Goal: Task Accomplishment & Management: Use online tool/utility

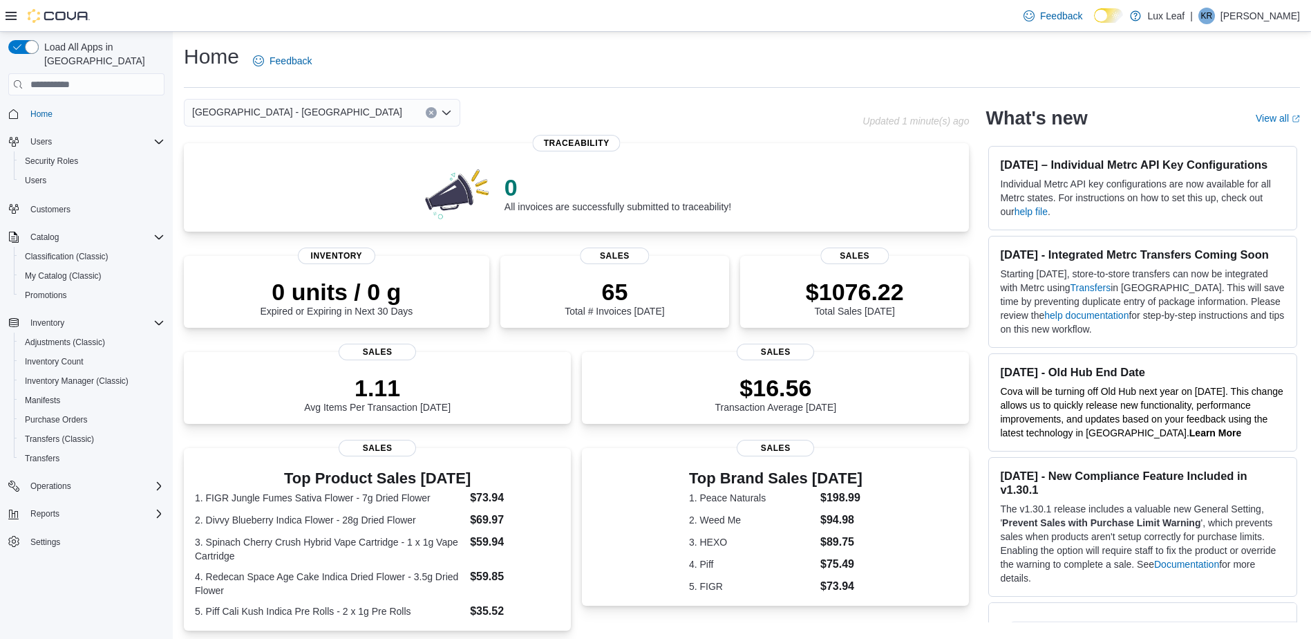
click at [449, 116] on icon "Open list of options" at bounding box center [446, 112] width 11 height 11
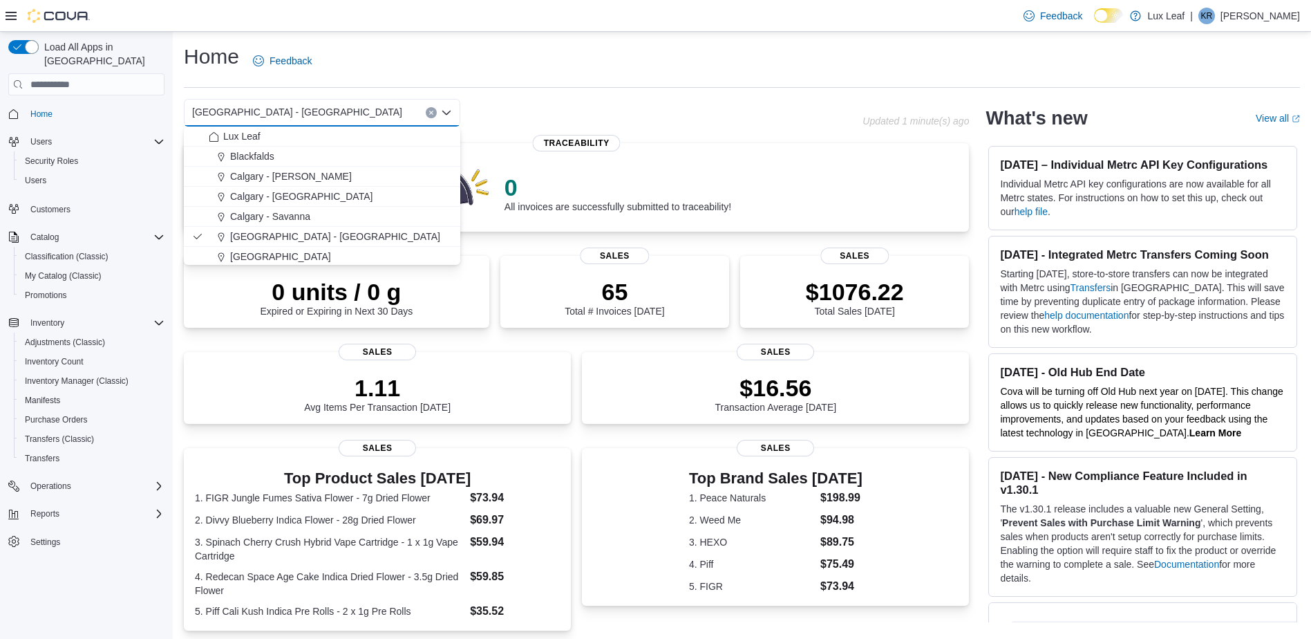
click at [443, 112] on icon "Close list of options" at bounding box center [446, 113] width 8 height 4
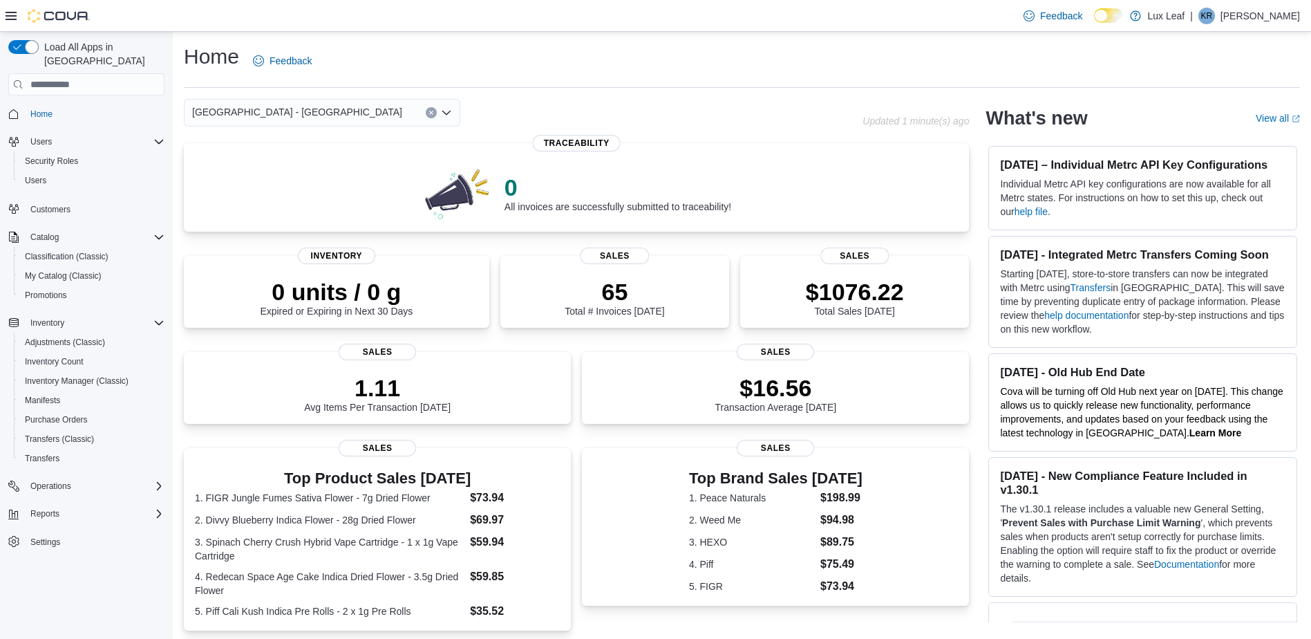
click at [443, 112] on icon "Open list of options" at bounding box center [446, 113] width 8 height 4
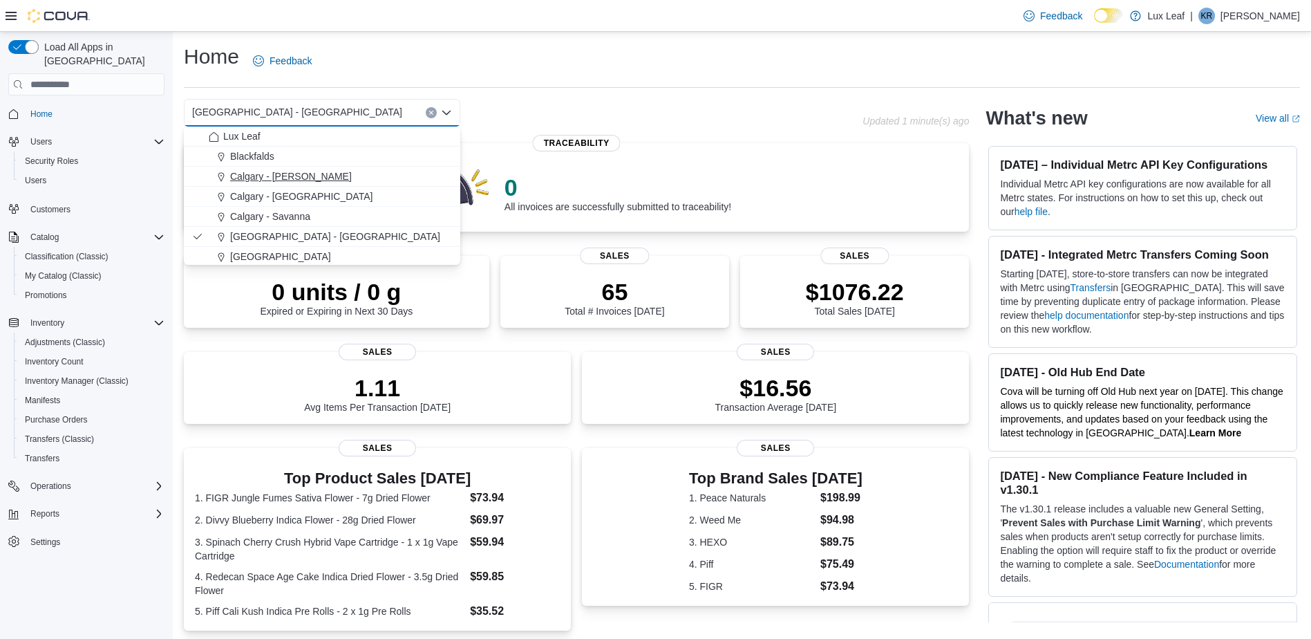
click at [308, 169] on span "Calgary - [PERSON_NAME]" at bounding box center [291, 176] width 122 height 14
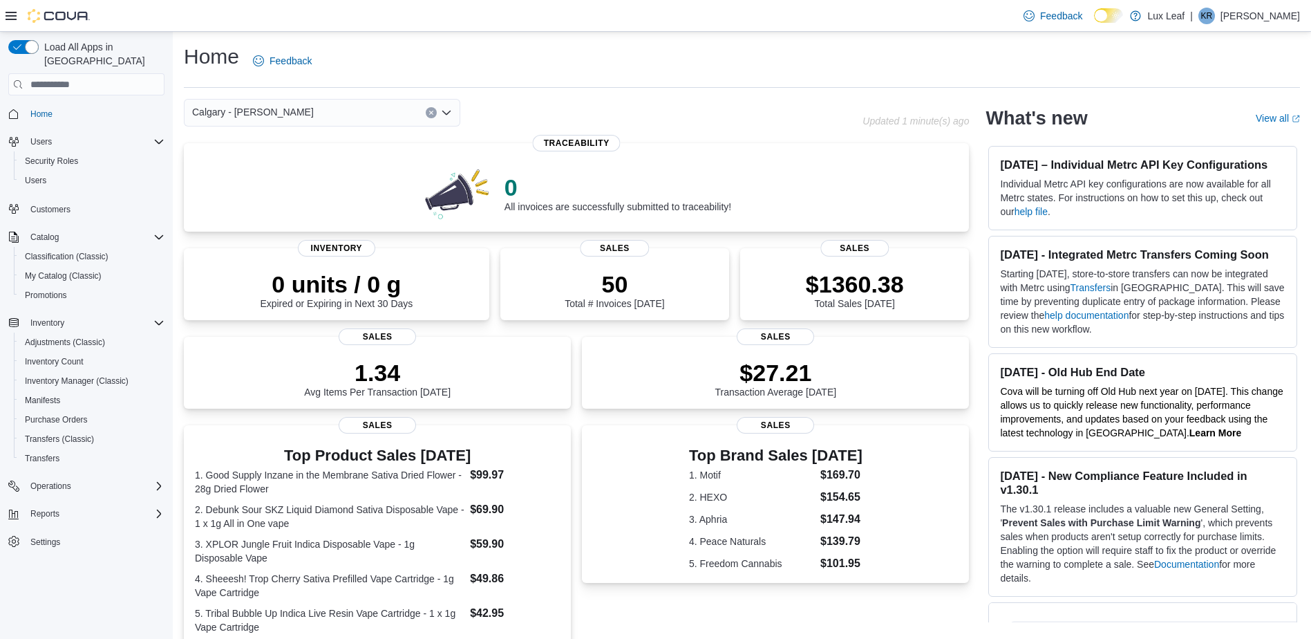
click at [294, 104] on div "Calgary - Nolan Hill Combo box. Selected. Calgary - Nolan Hill. Press Backspace…" at bounding box center [322, 113] width 277 height 28
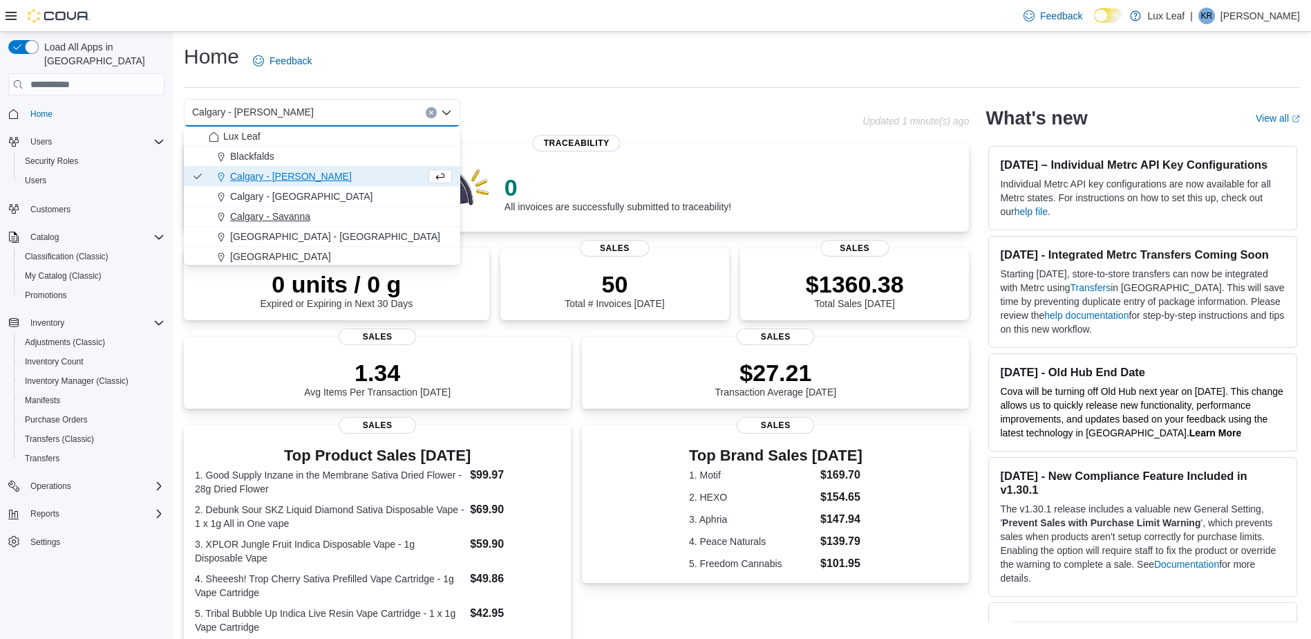
click at [308, 218] on span "Calgary - Savanna" at bounding box center [270, 216] width 80 height 14
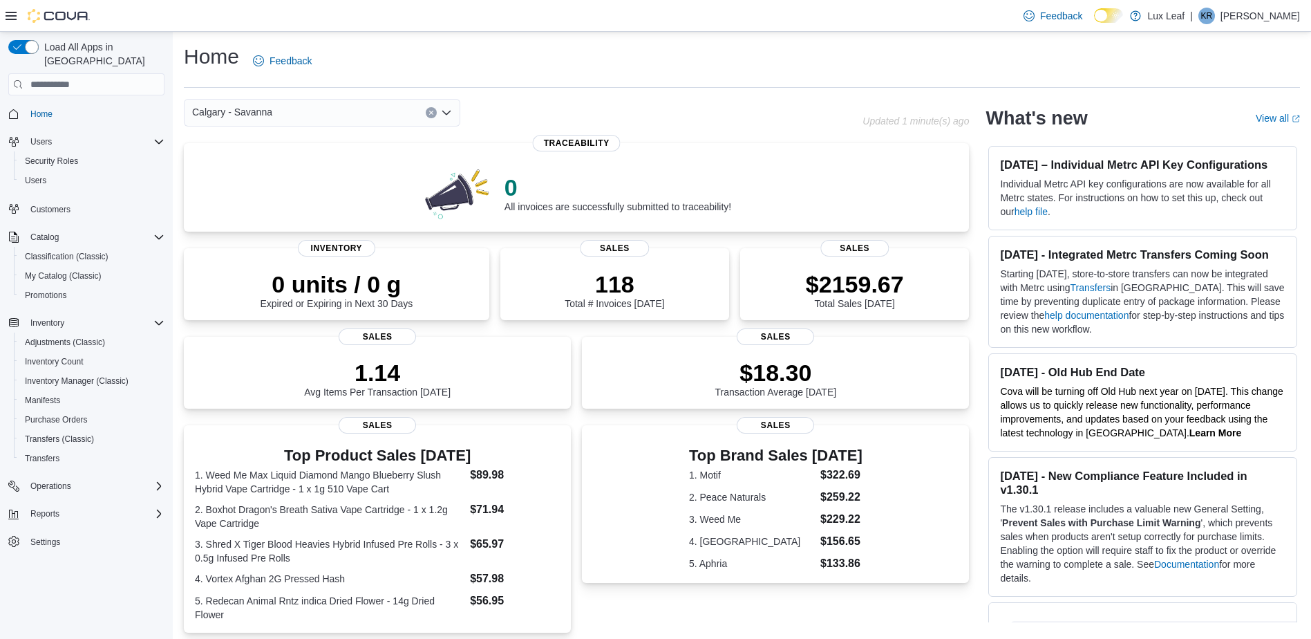
click at [282, 124] on div "Calgary - Savanna" at bounding box center [322, 113] width 277 height 28
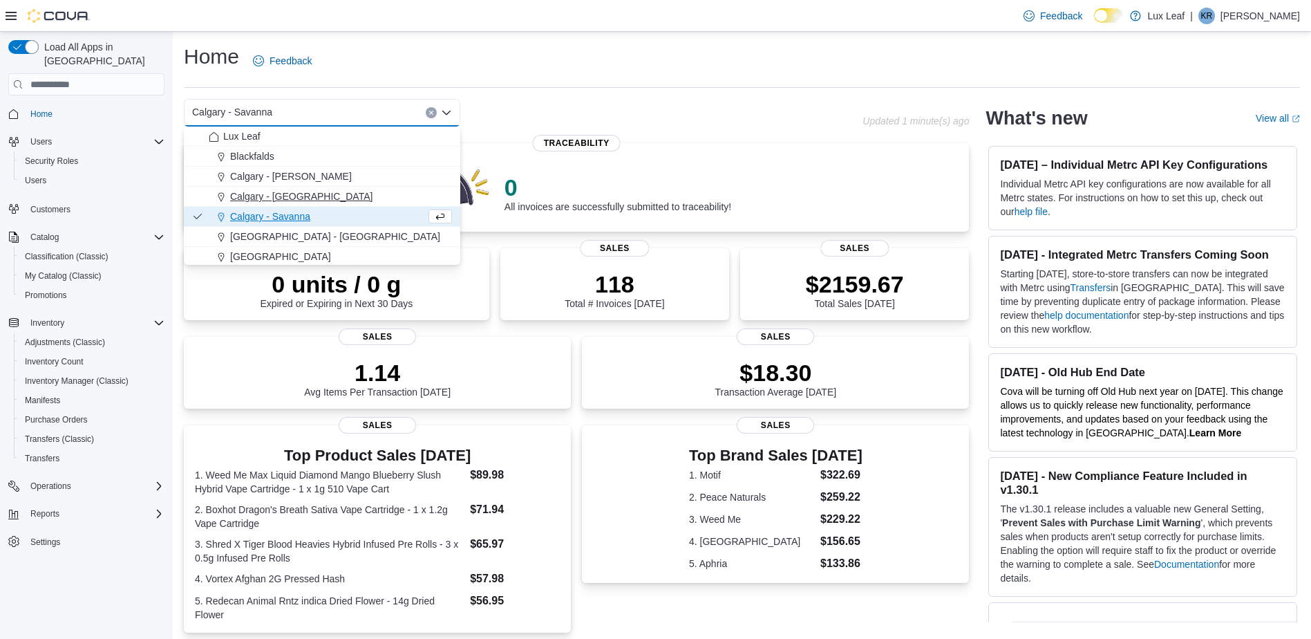
click at [297, 199] on span "Calgary - [GEOGRAPHIC_DATA]" at bounding box center [301, 196] width 142 height 14
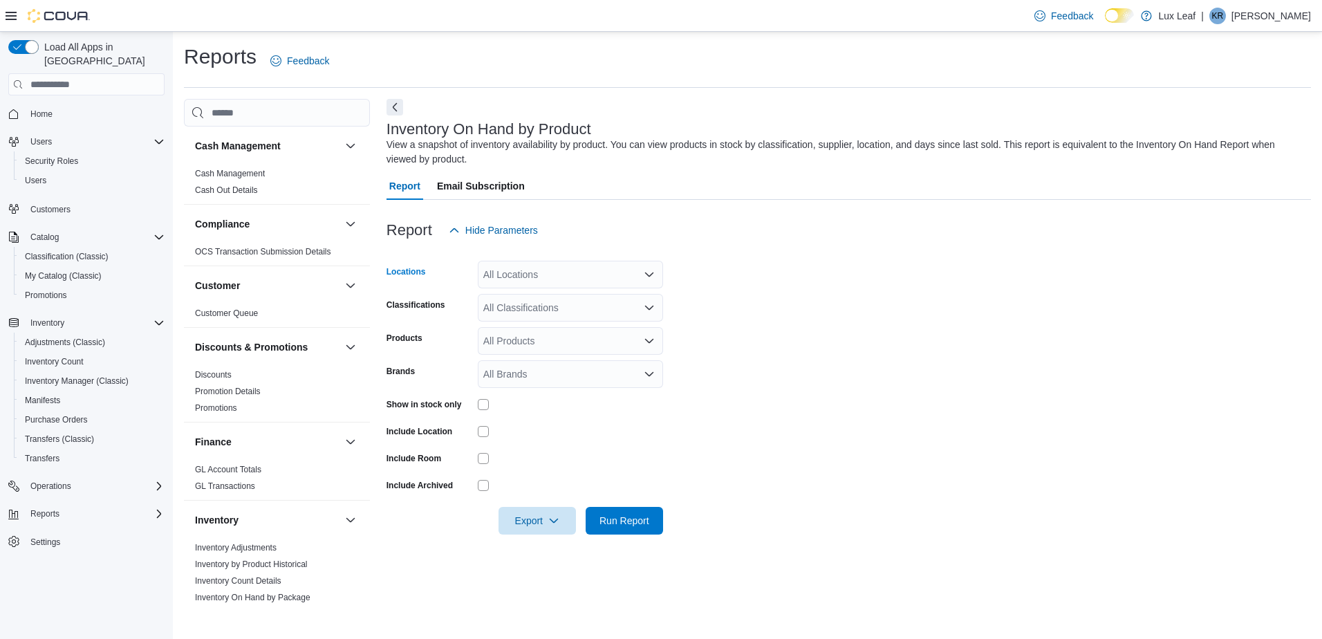
click at [537, 282] on div "All Locations" at bounding box center [570, 275] width 185 height 28
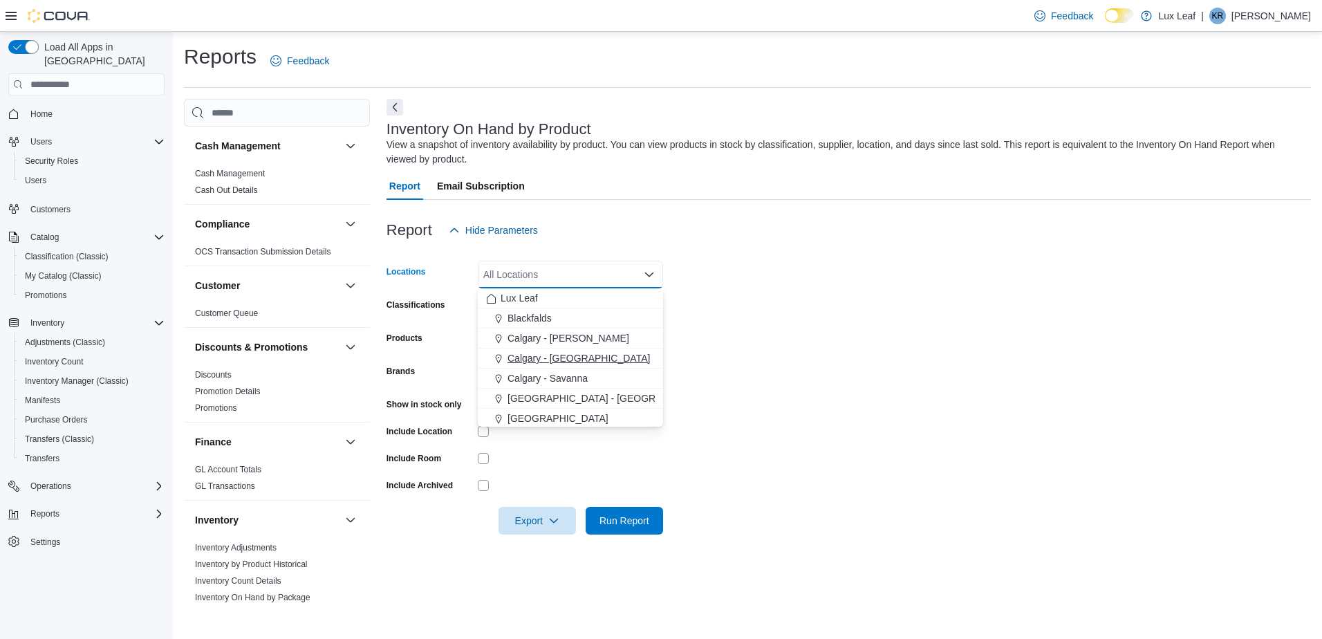
click at [545, 354] on span "Calgary - [GEOGRAPHIC_DATA]" at bounding box center [578, 358] width 142 height 14
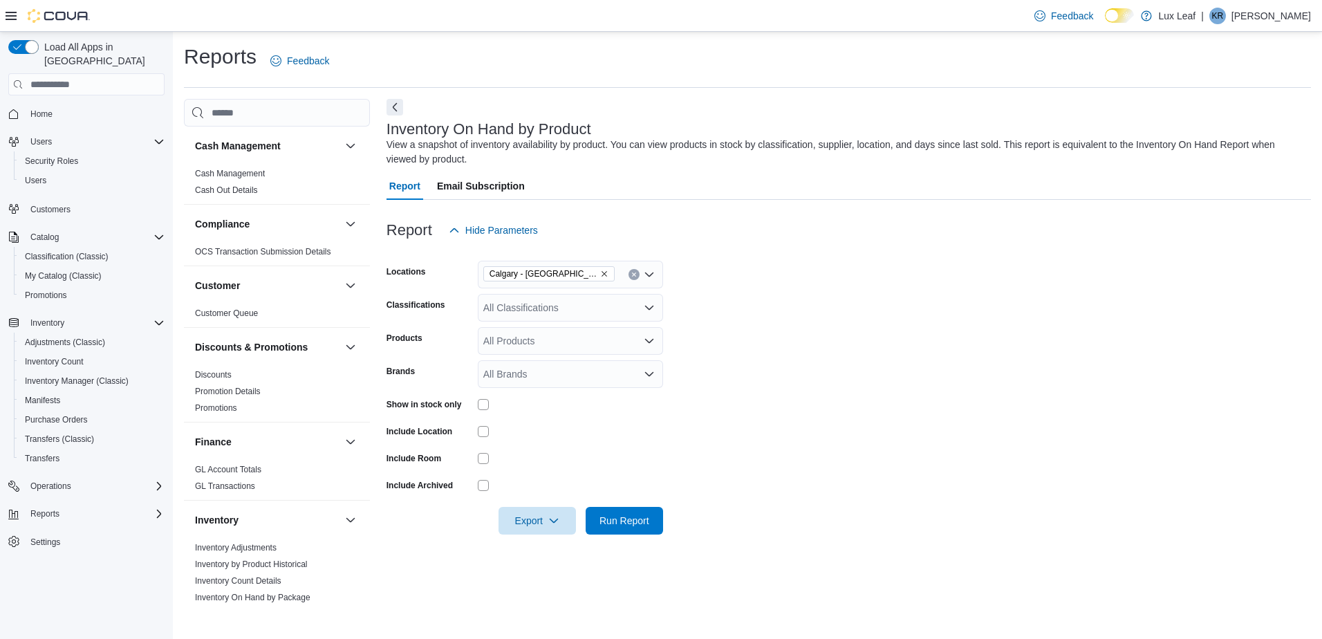
click at [1010, 286] on form "Locations [GEOGRAPHIC_DATA] - [GEOGRAPHIC_DATA] Classifications All Classificat…" at bounding box center [848, 389] width 924 height 290
click at [632, 299] on div "All Classifications" at bounding box center [570, 308] width 185 height 28
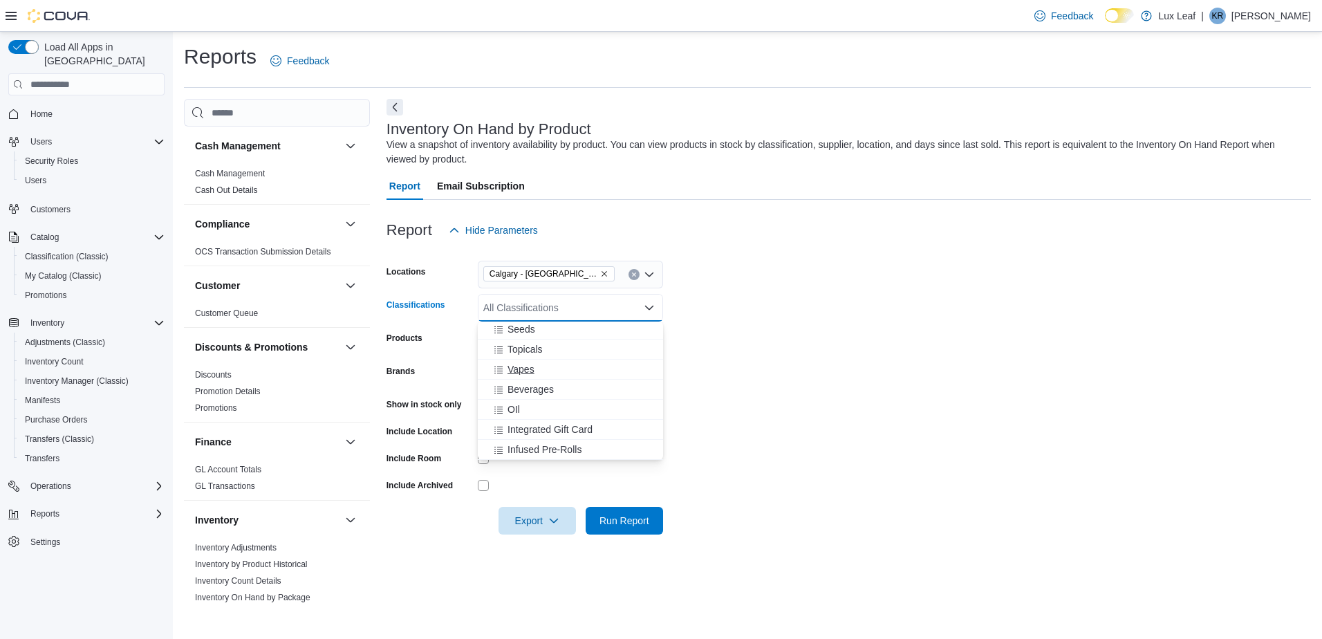
click at [549, 364] on div "Vapes" at bounding box center [570, 369] width 169 height 14
click at [809, 367] on form "Locations [GEOGRAPHIC_DATA] - [GEOGRAPHIC_DATA] Classifications Vapes Combo box…" at bounding box center [848, 389] width 924 height 290
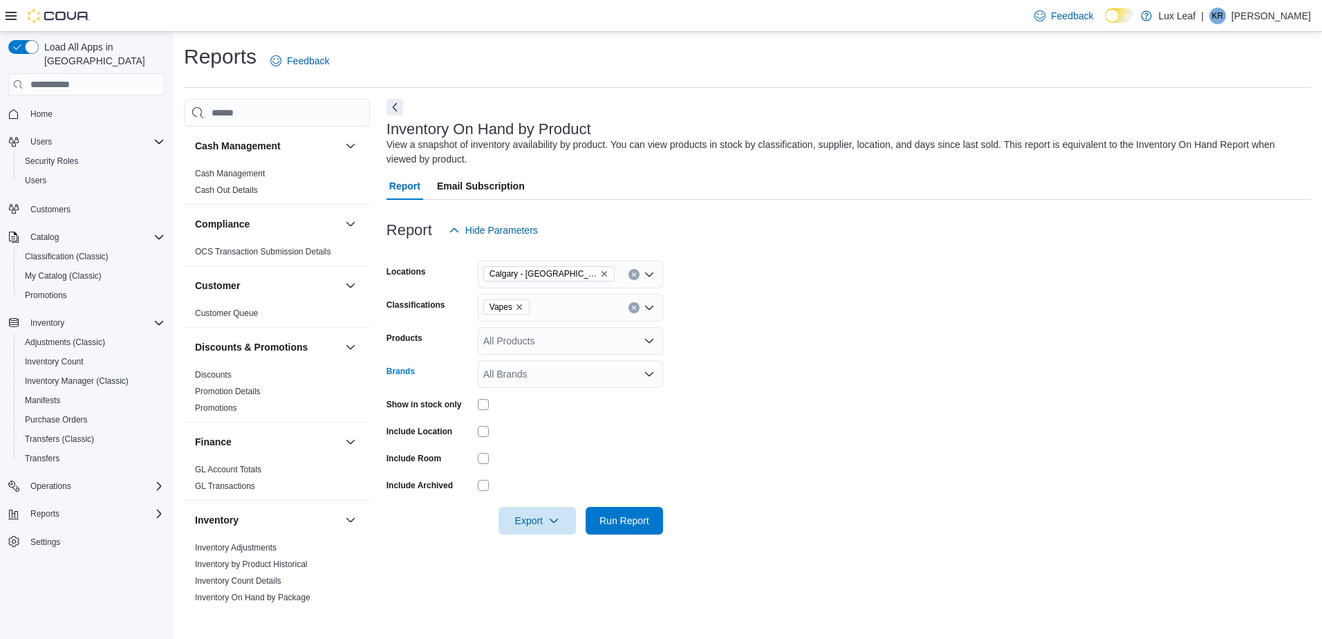
click at [601, 382] on div "All Brands" at bounding box center [570, 374] width 185 height 28
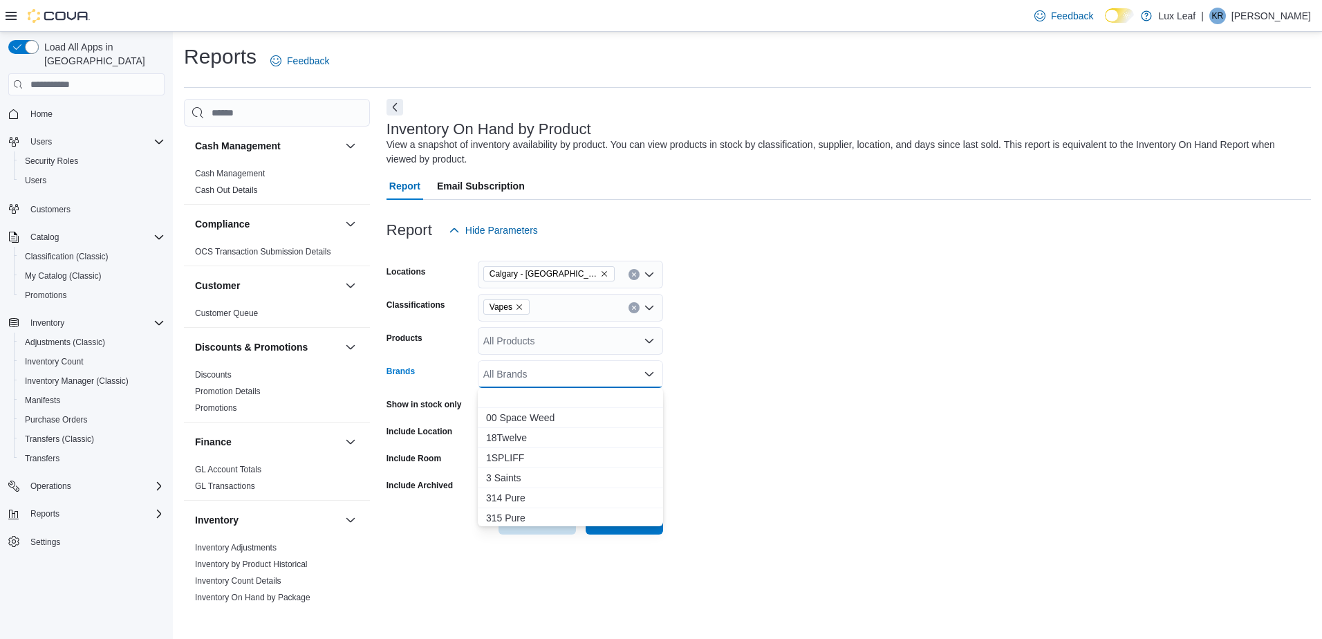
click at [955, 387] on form "Locations [GEOGRAPHIC_DATA] - [GEOGRAPHIC_DATA] Classifications Vapes Products …" at bounding box center [848, 389] width 924 height 290
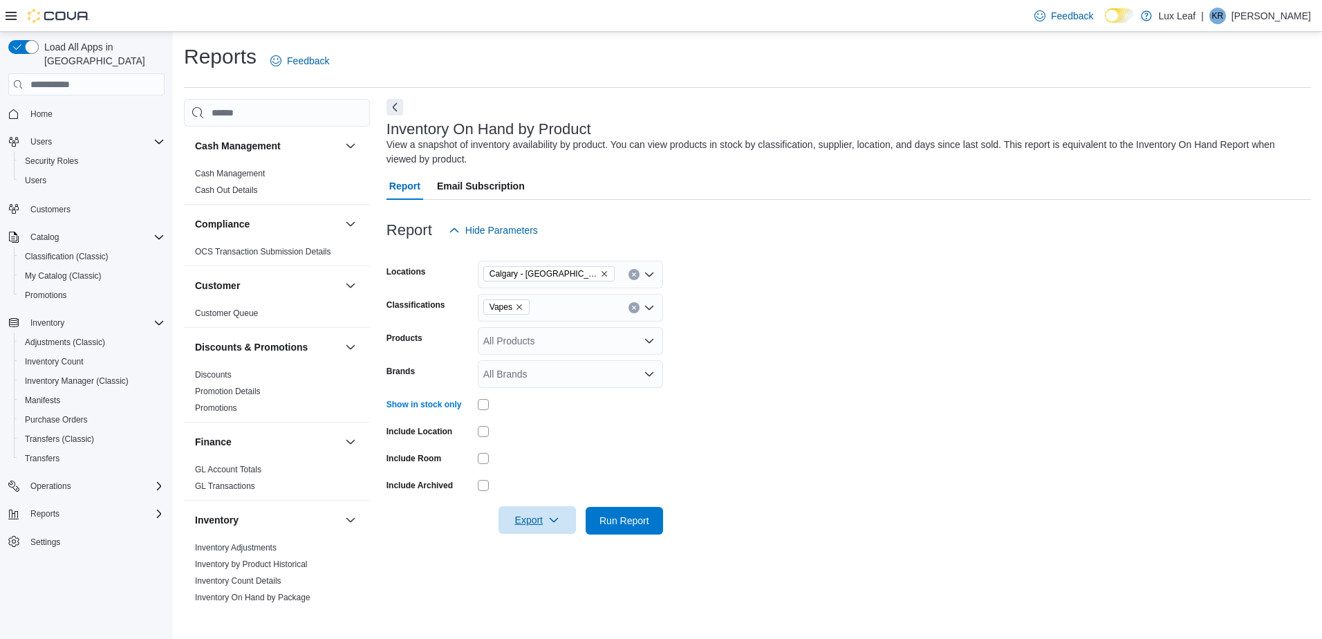
click at [527, 509] on span "Export" at bounding box center [537, 520] width 61 height 28
click at [536, 544] on span "Export to Excel" at bounding box center [539, 548] width 62 height 11
